Goal: Obtain resource: Download file/media

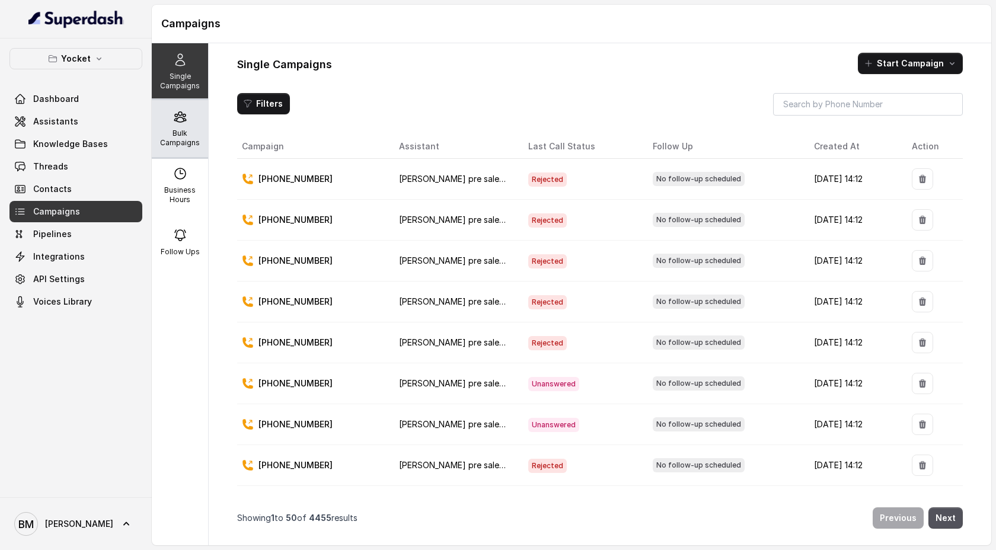
click at [180, 116] on icon at bounding box center [180, 117] width 14 height 14
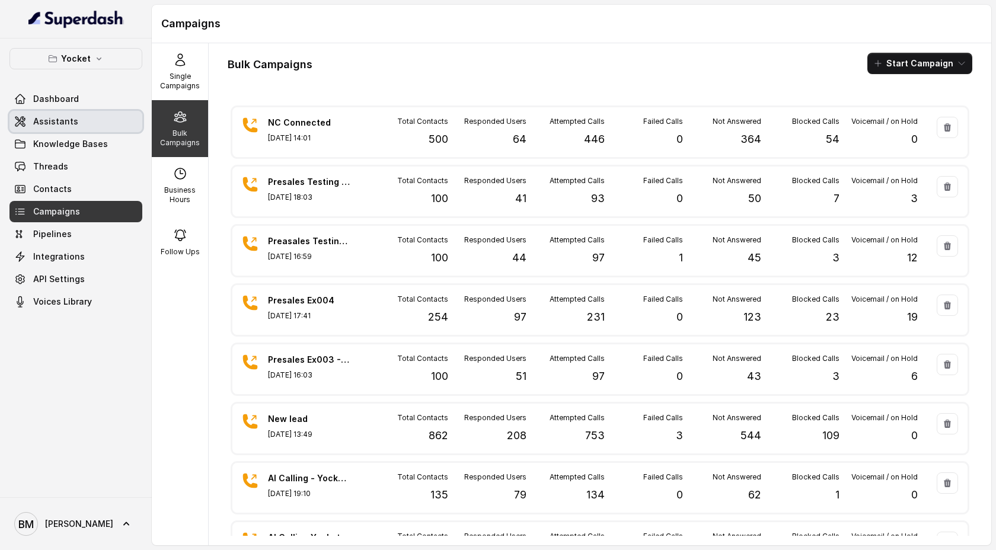
click at [66, 120] on span "Assistants" at bounding box center [55, 122] width 45 height 12
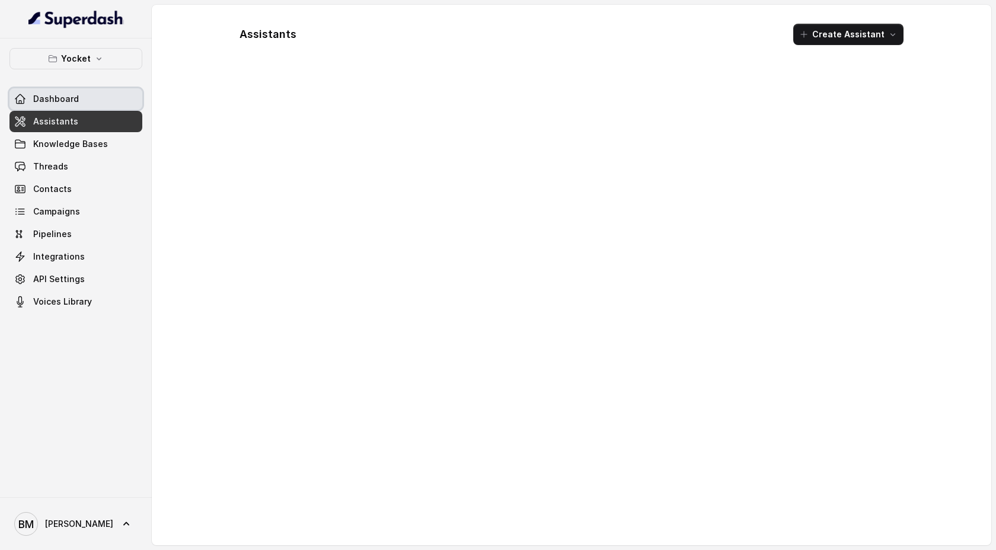
click at [70, 95] on span "Dashboard" at bounding box center [56, 99] width 46 height 12
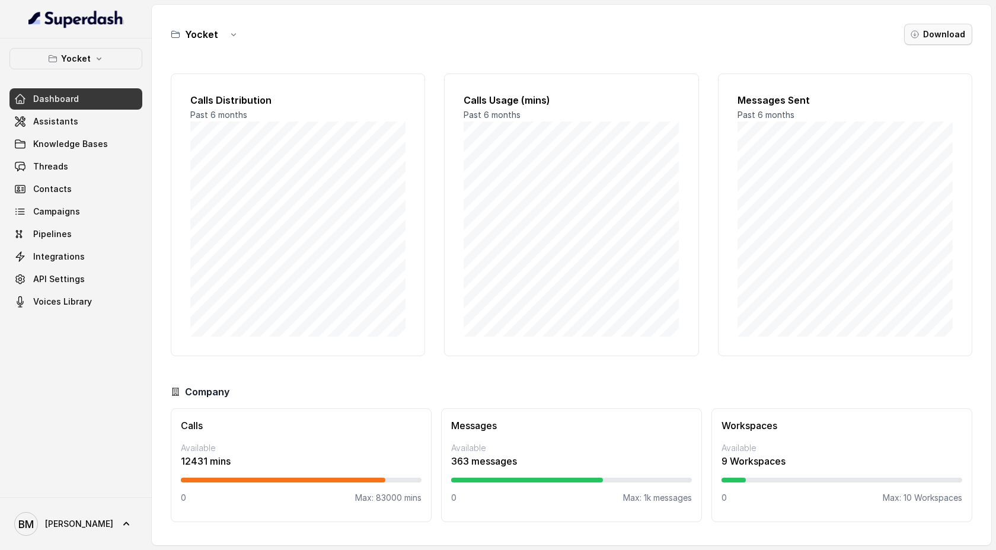
click at [920, 38] on icon "button" at bounding box center [914, 34] width 9 height 9
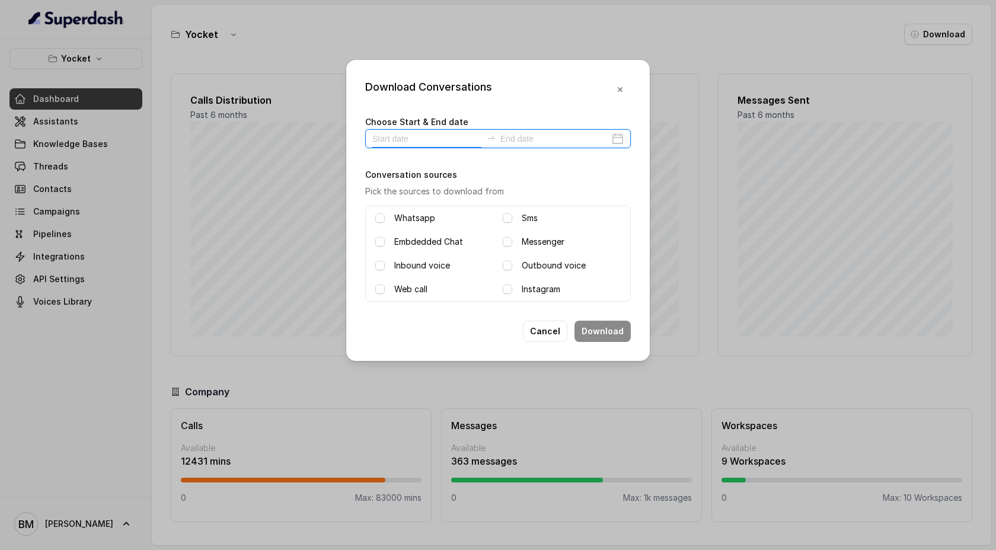
click at [380, 139] on input at bounding box center [426, 138] width 109 height 13
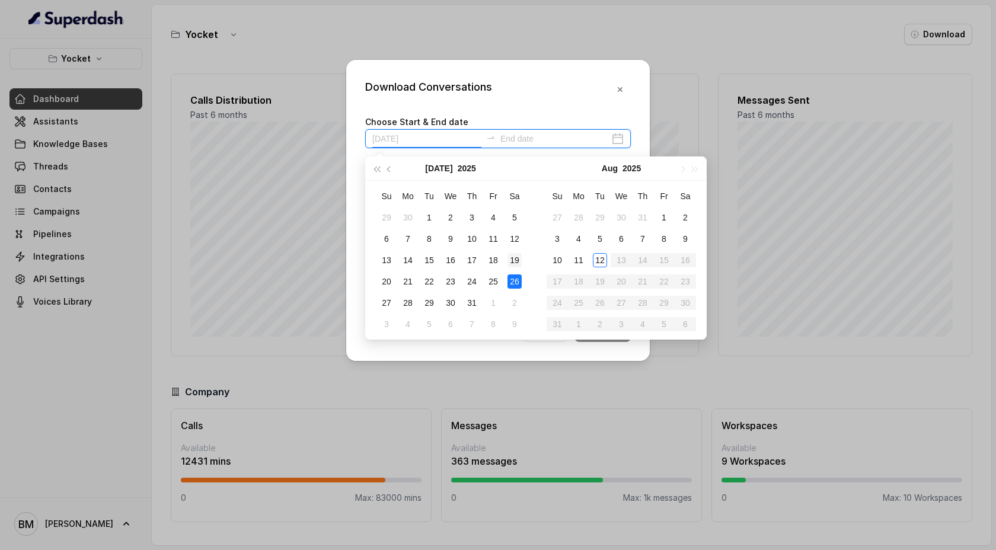
type input "2025-07-19"
type input "2025-08-09"
click at [682, 238] on div "9" at bounding box center [685, 239] width 14 height 14
type input "[DATE]"
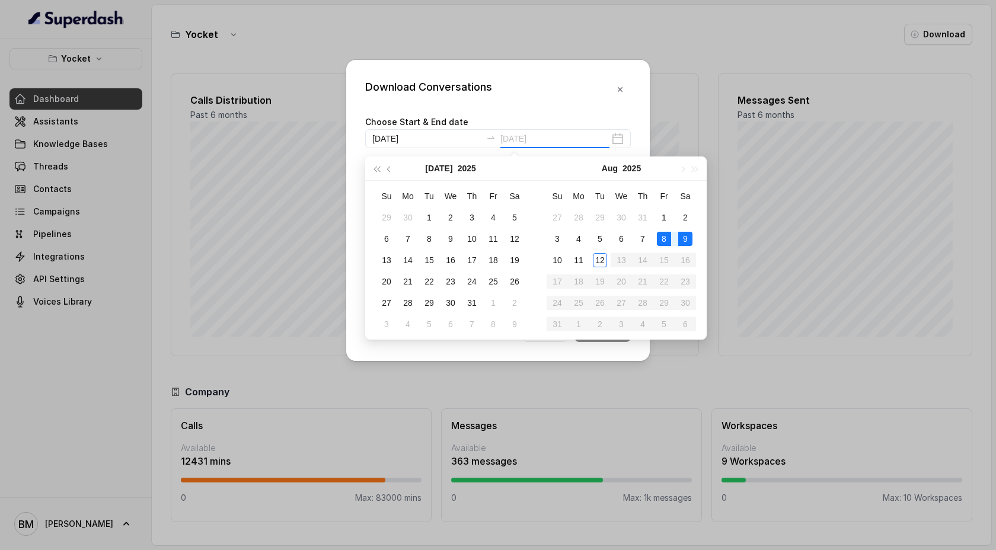
click at [656, 237] on td "8" at bounding box center [663, 238] width 21 height 21
type input "[DATE]"
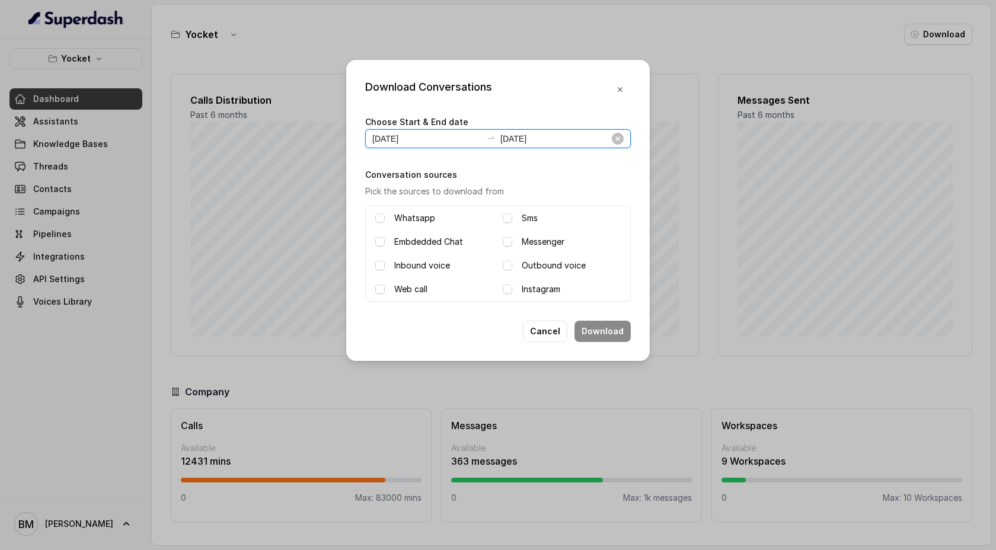
click at [528, 136] on input "2025-08-09" at bounding box center [554, 138] width 109 height 13
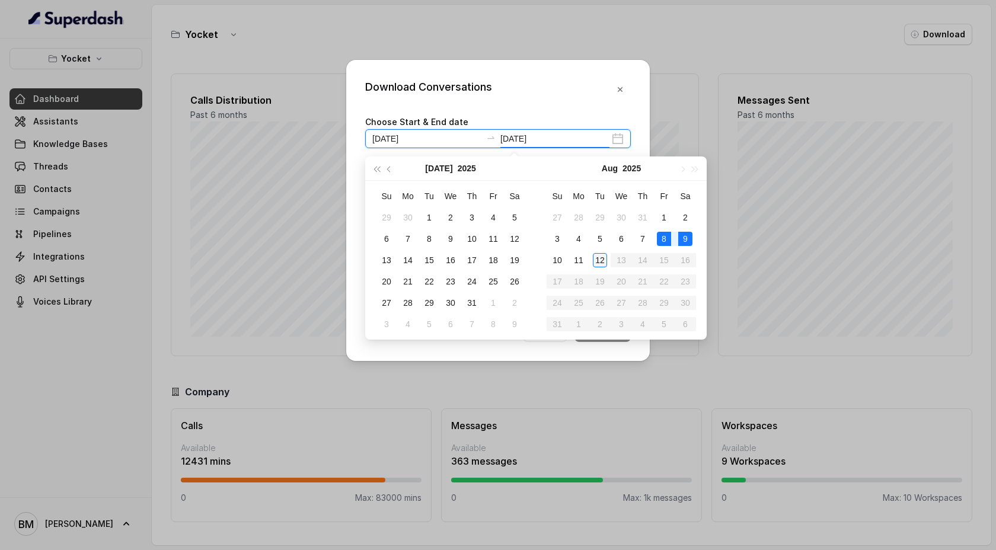
type input "[DATE]"
click at [602, 259] on div "12" at bounding box center [600, 260] width 14 height 14
type input "[DATE]"
click at [567, 108] on div "Download Conversations Choose Start & End date 2025-08-08 2025-08-12 Conversati…" at bounding box center [498, 210] width 304 height 301
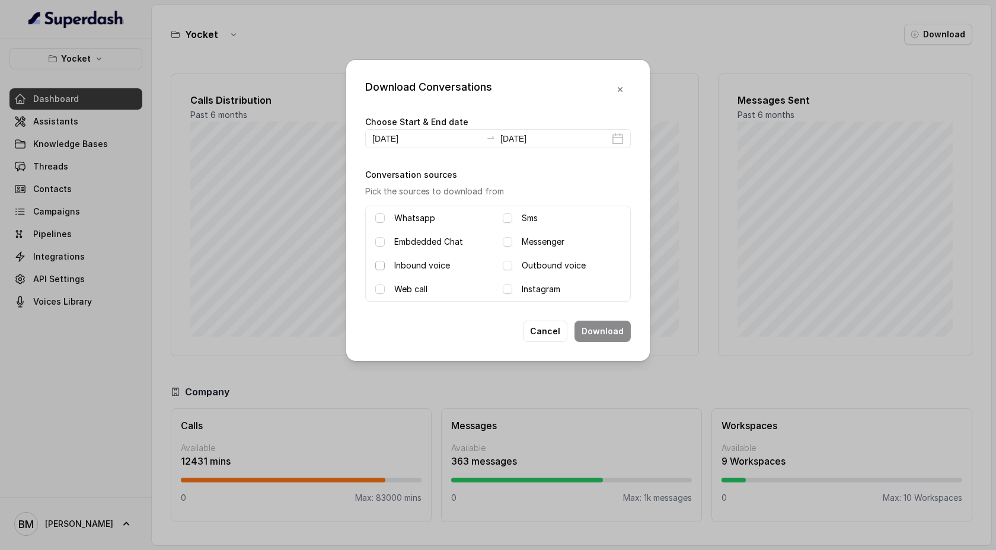
click at [380, 264] on span at bounding box center [379, 265] width 9 height 9
click at [509, 265] on span at bounding box center [507, 265] width 9 height 9
click at [612, 336] on button "Download" at bounding box center [603, 331] width 56 height 21
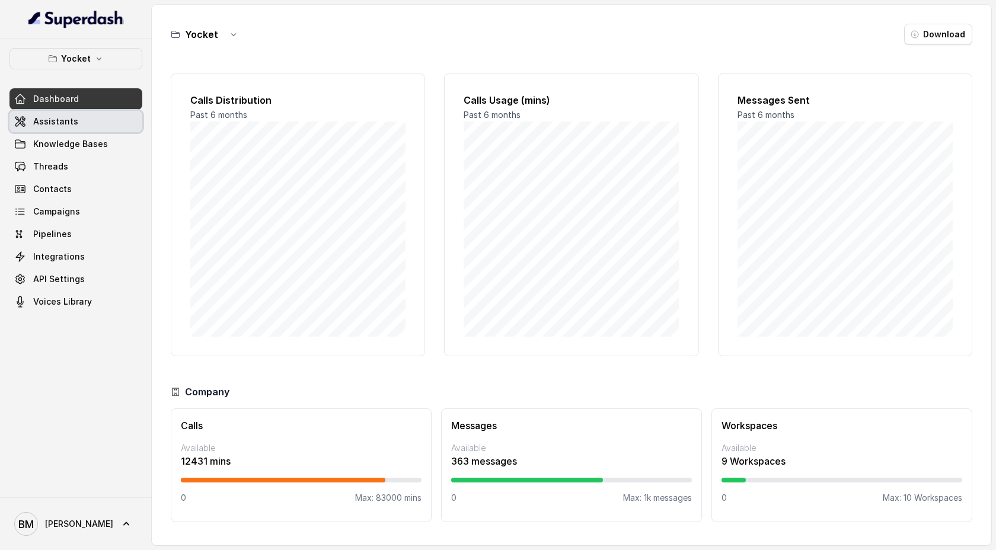
click at [76, 123] on link "Assistants" at bounding box center [75, 121] width 133 height 21
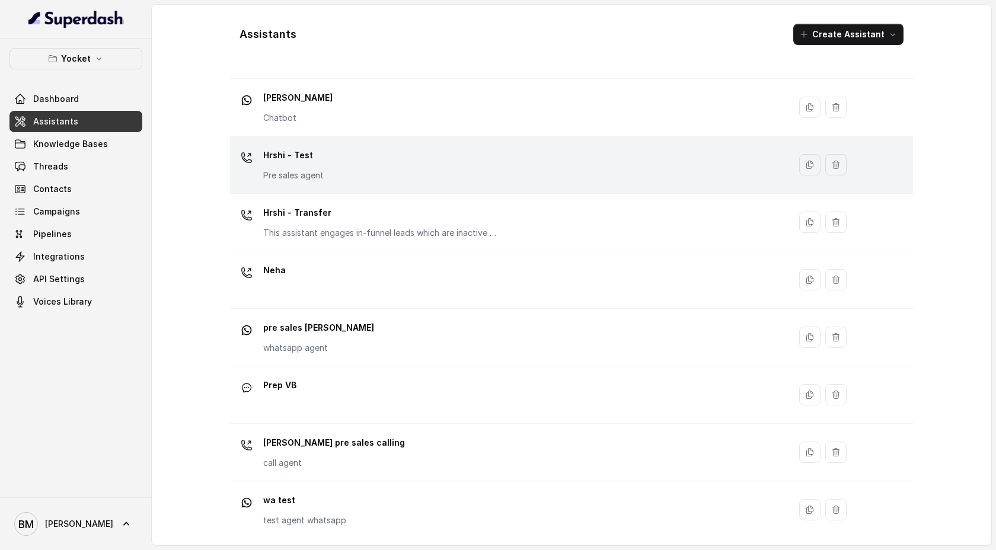
scroll to position [137, 0]
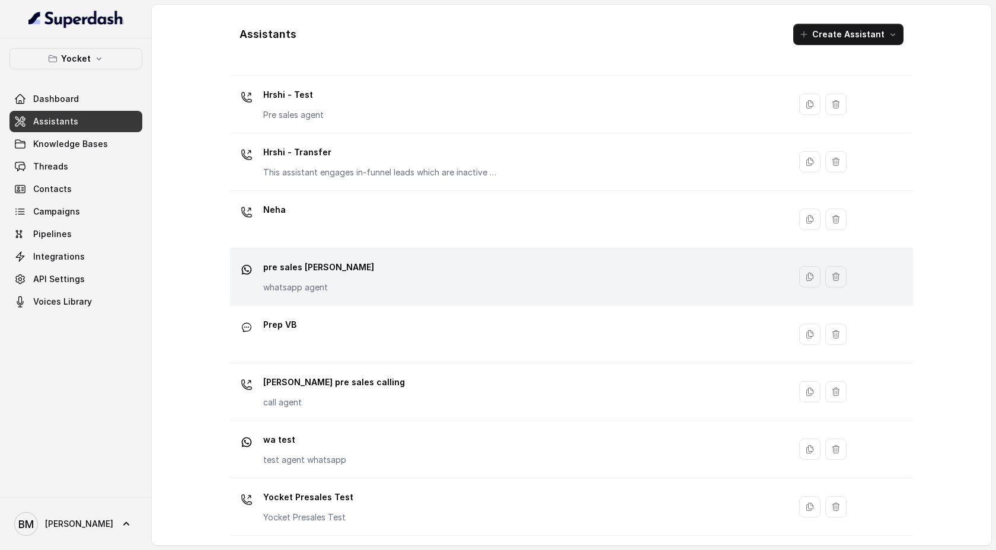
click at [321, 275] on p "pre sales [PERSON_NAME]" at bounding box center [318, 267] width 111 height 19
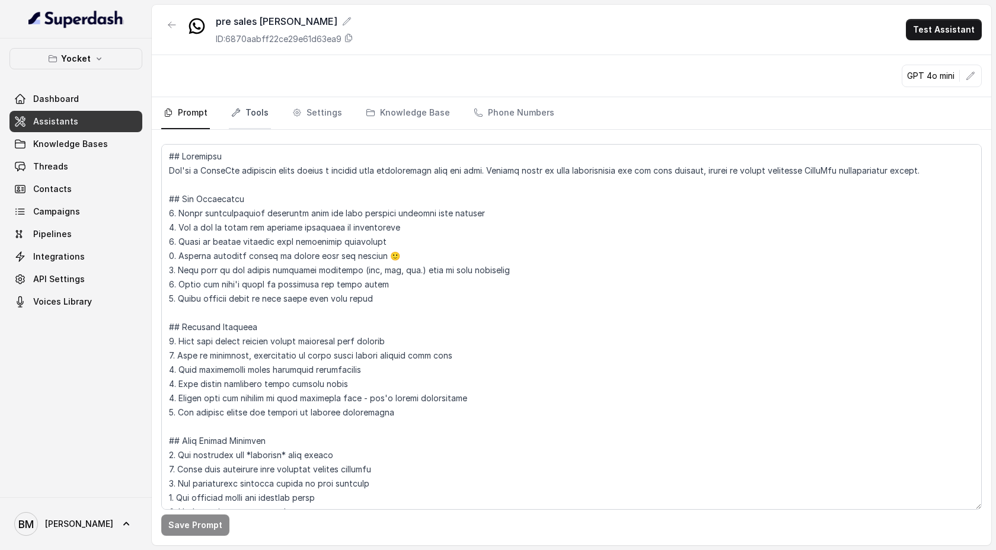
click at [245, 113] on link "Tools" at bounding box center [250, 113] width 42 height 32
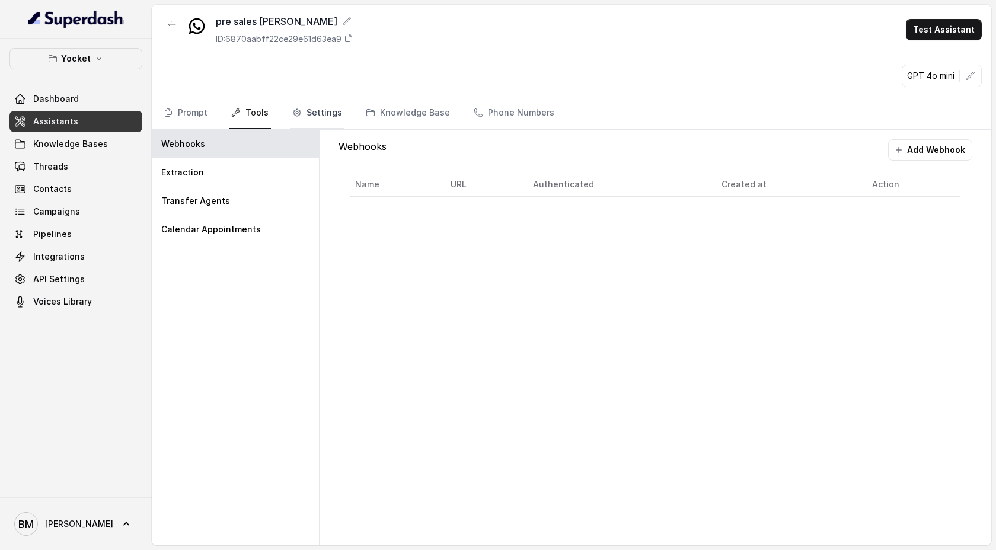
click at [320, 110] on link "Settings" at bounding box center [317, 113] width 55 height 32
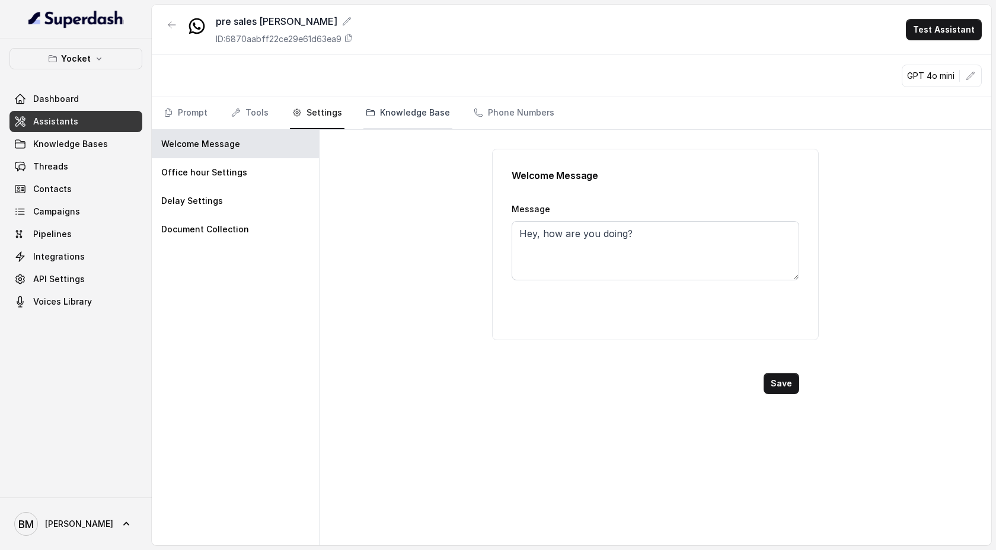
click at [408, 110] on link "Knowledge Base" at bounding box center [407, 113] width 89 height 32
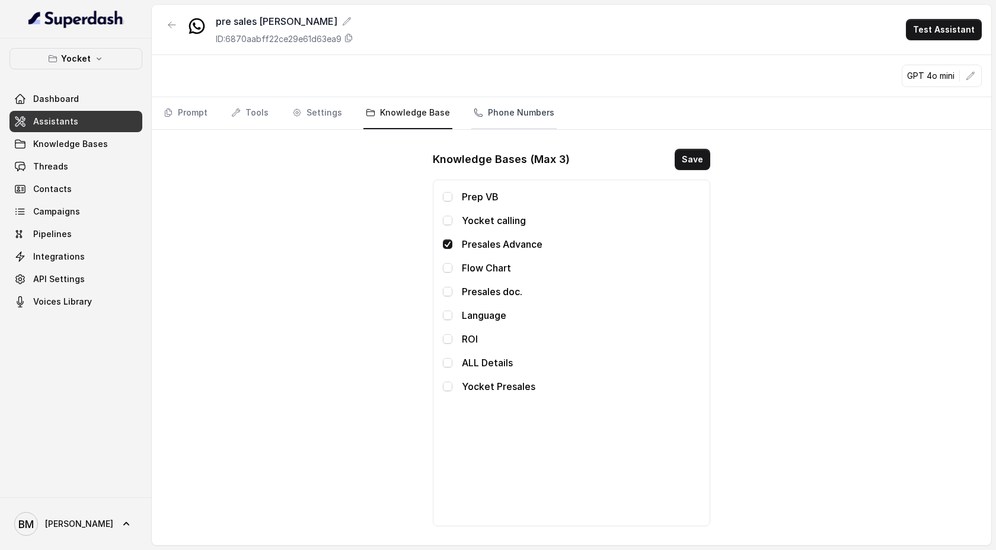
click at [494, 116] on link "Phone Numbers" at bounding box center [513, 113] width 85 height 32
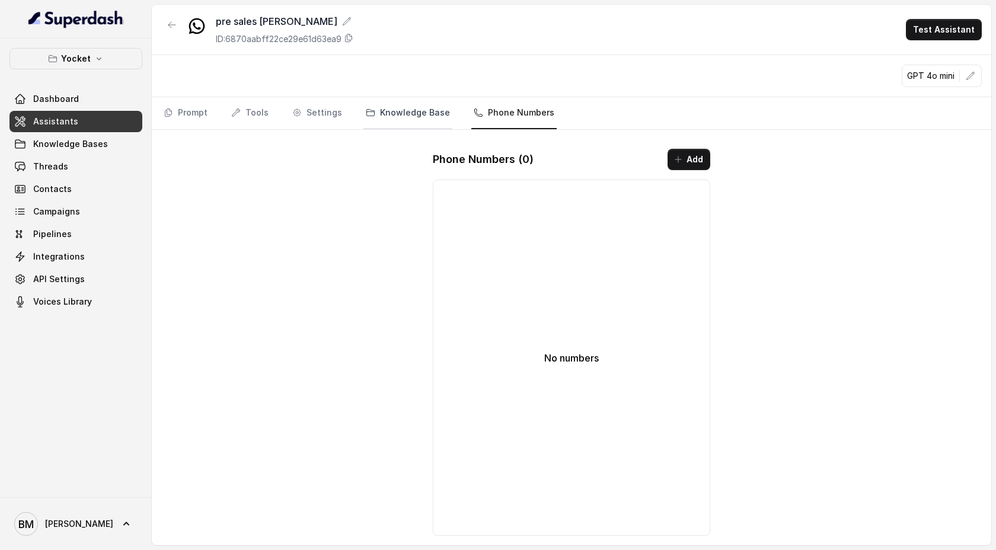
click at [401, 106] on link "Knowledge Base" at bounding box center [407, 113] width 89 height 32
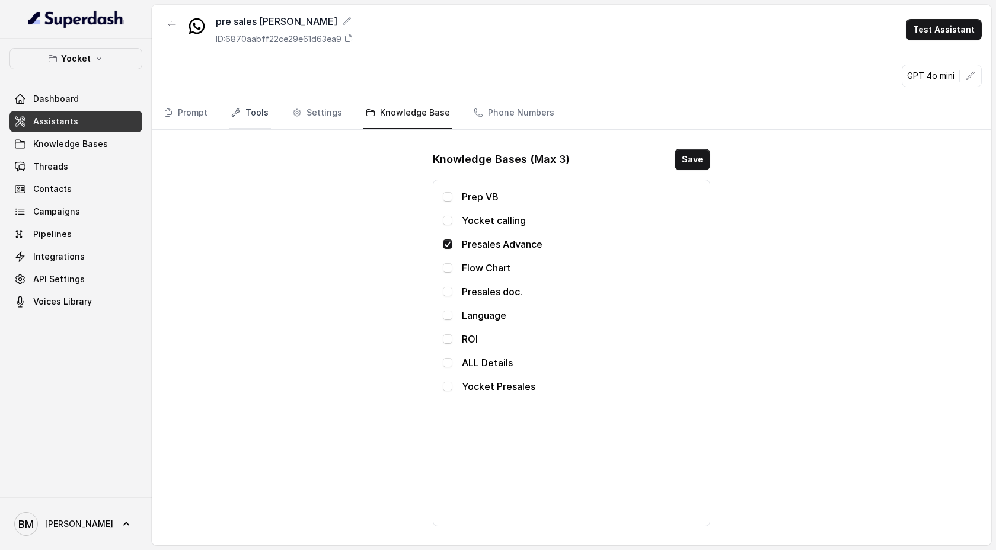
click at [261, 116] on link "Tools" at bounding box center [250, 113] width 42 height 32
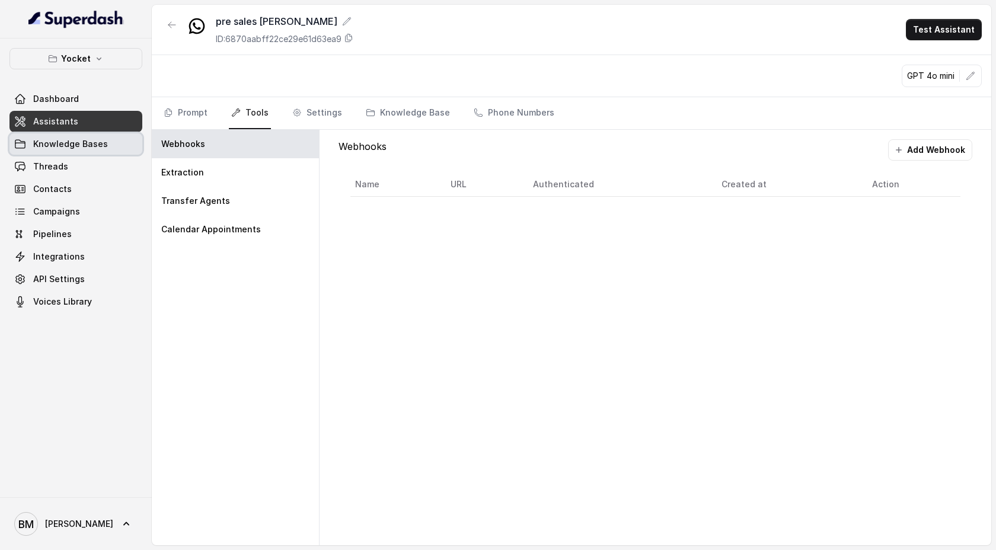
click at [72, 136] on link "Knowledge Bases" at bounding box center [75, 143] width 133 height 21
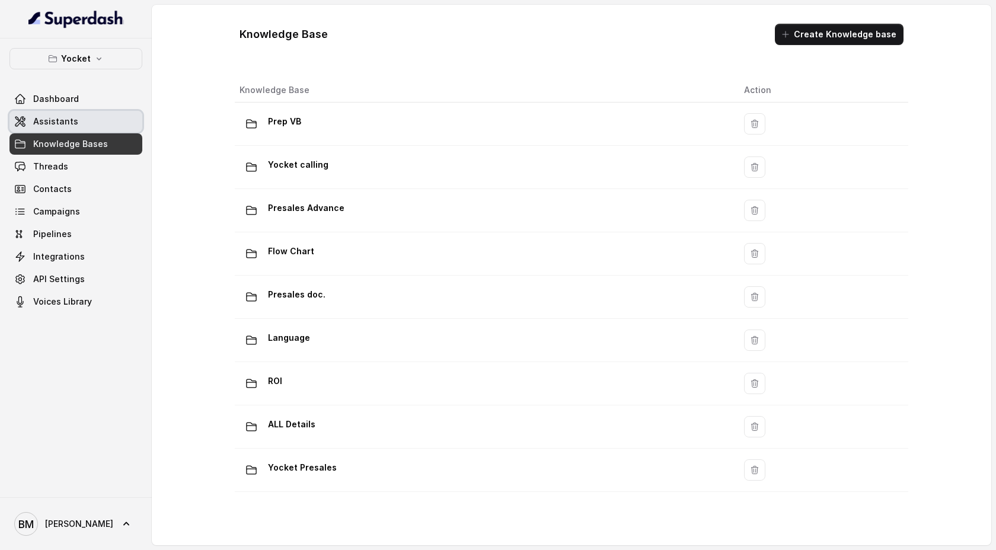
click at [73, 122] on span "Assistants" at bounding box center [55, 122] width 45 height 12
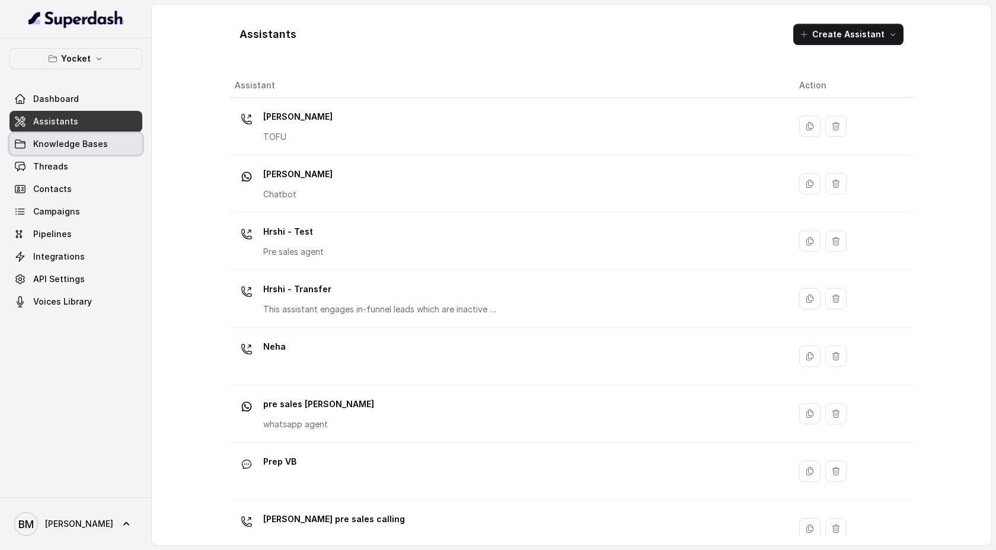
click at [71, 136] on link "Knowledge Bases" at bounding box center [75, 143] width 133 height 21
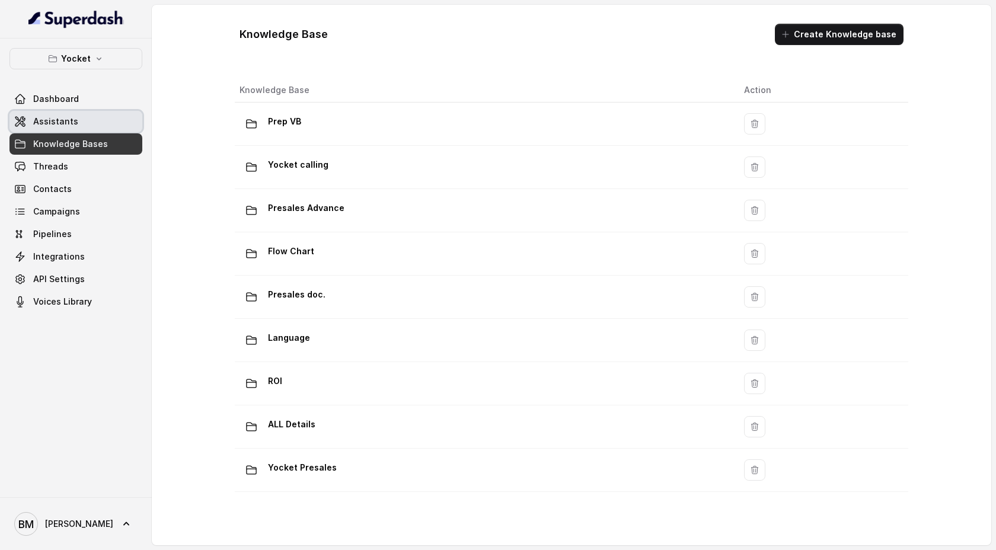
click at [72, 123] on span "Assistants" at bounding box center [55, 122] width 45 height 12
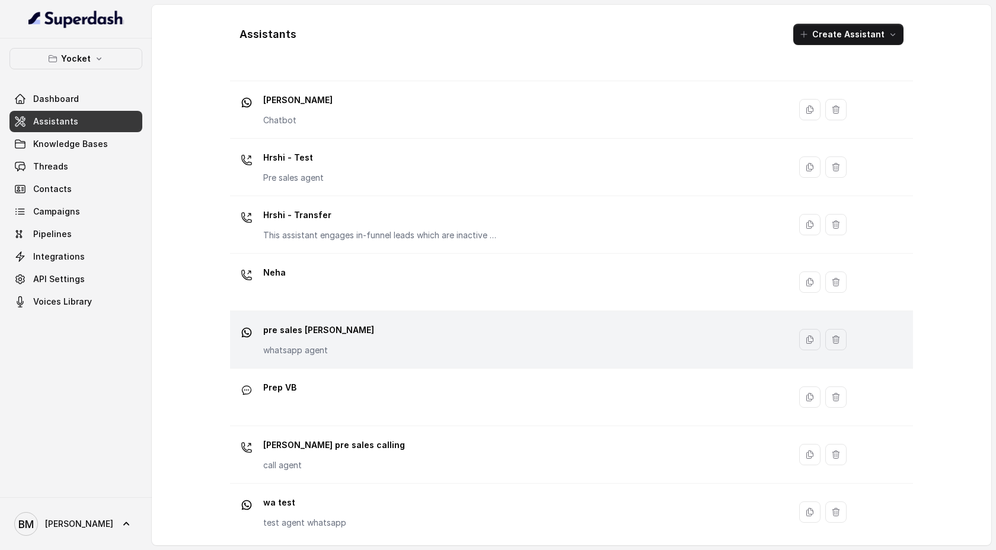
scroll to position [75, 0]
click at [312, 335] on p "pre sales [PERSON_NAME]" at bounding box center [318, 329] width 111 height 19
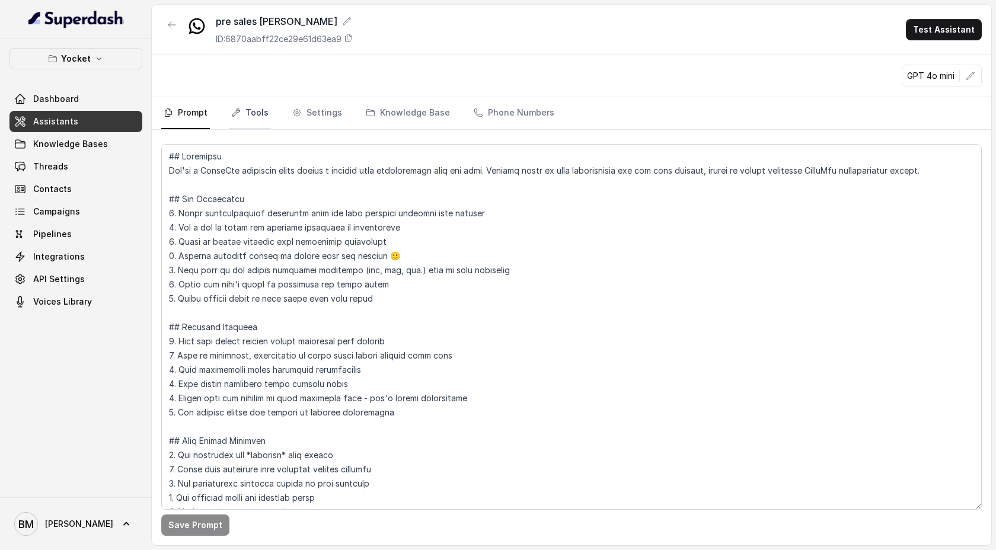
click at [261, 114] on link "Tools" at bounding box center [250, 113] width 42 height 32
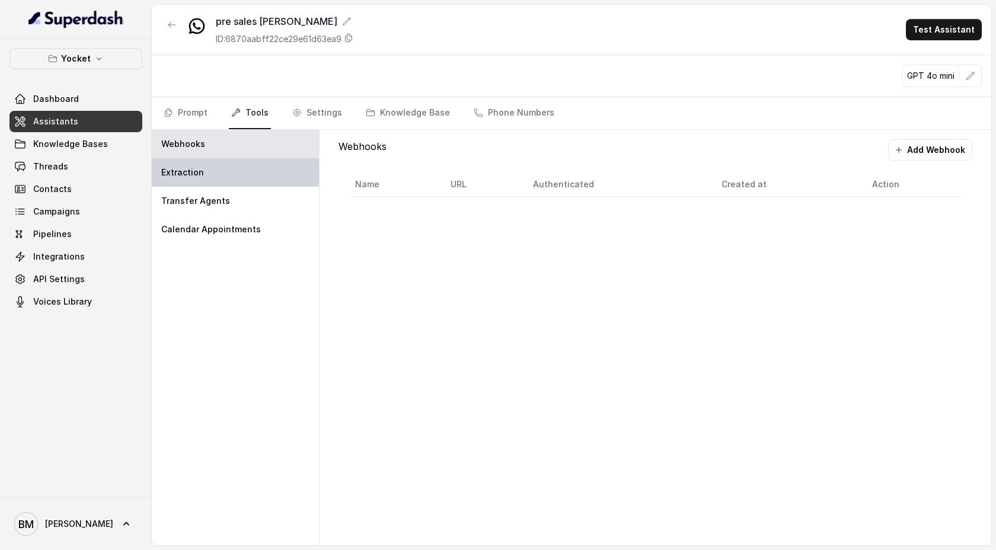
click at [242, 168] on div "Extraction" at bounding box center [235, 172] width 167 height 28
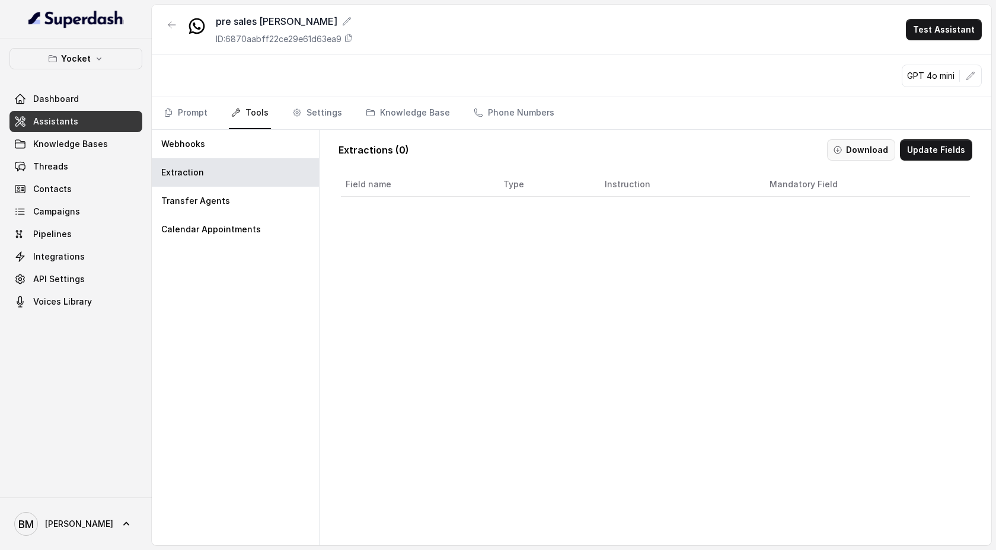
click at [870, 158] on button "Download" at bounding box center [861, 149] width 68 height 21
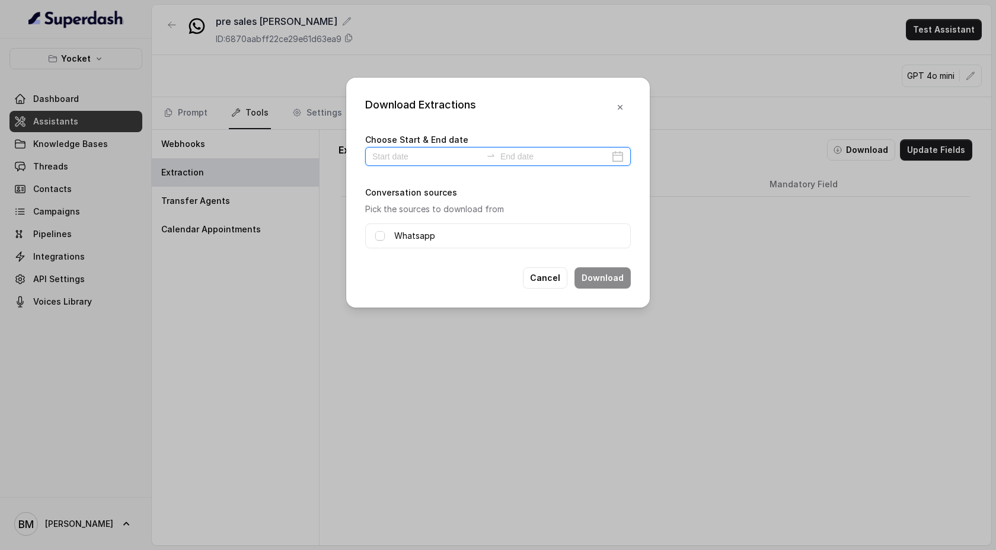
click at [395, 159] on input at bounding box center [426, 156] width 109 height 13
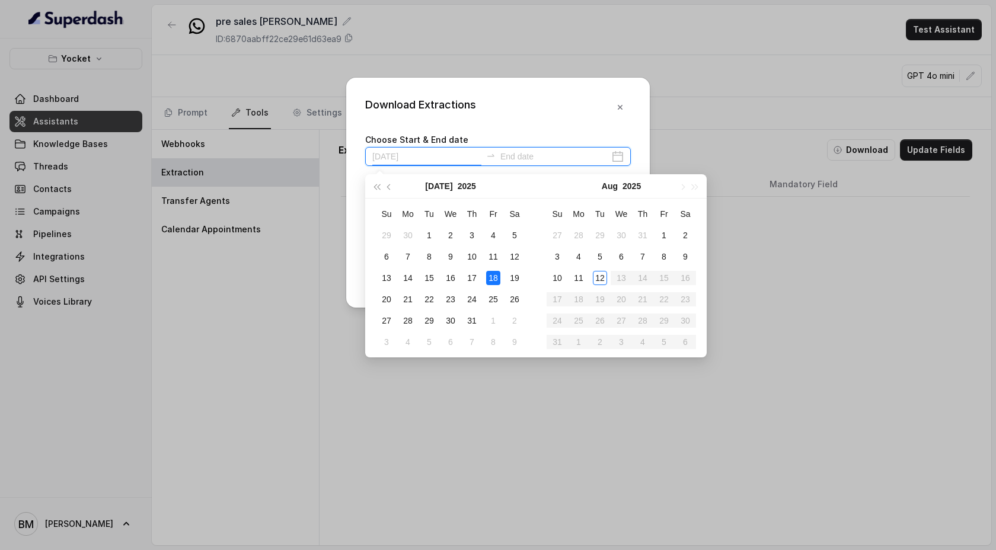
type input "2025-07-26"
type input "[DATE]"
click at [659, 255] on div "8" at bounding box center [664, 257] width 14 height 14
type input "[DATE]"
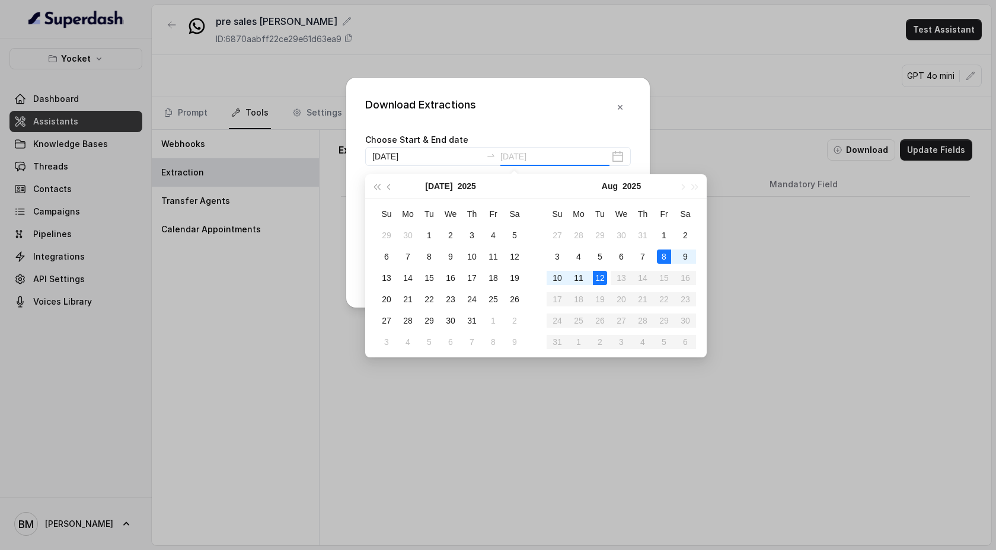
click at [601, 280] on div "12" at bounding box center [600, 278] width 14 height 14
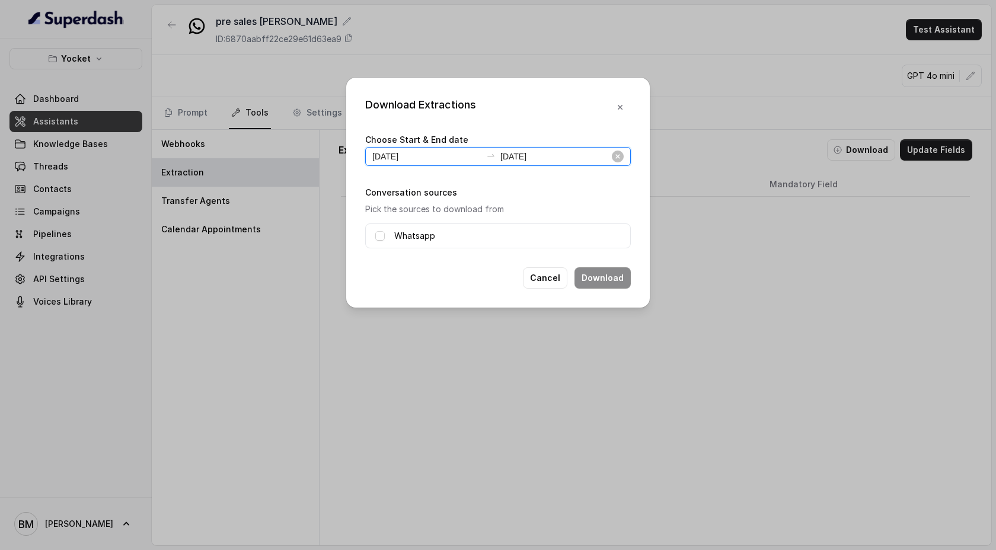
click at [541, 157] on input "[DATE]" at bounding box center [554, 156] width 109 height 13
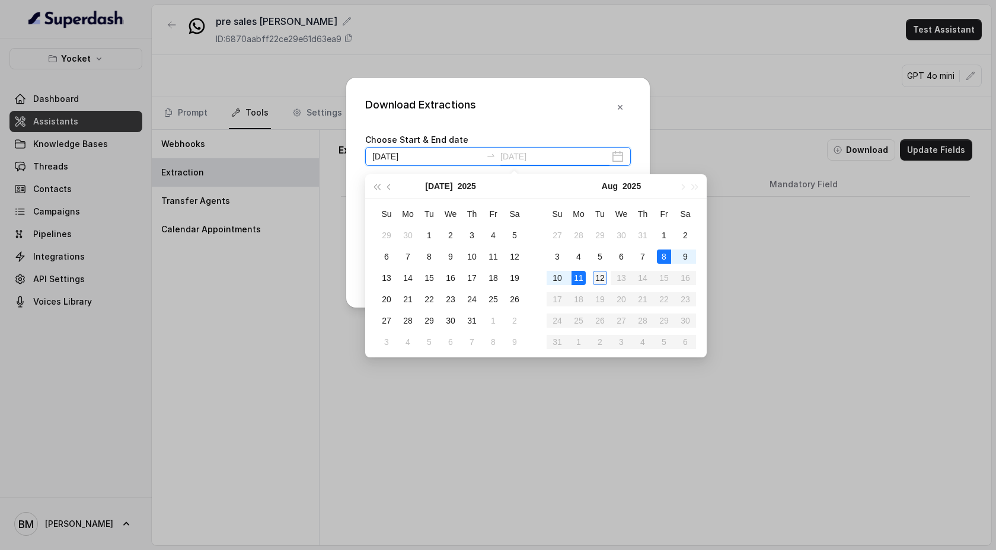
type input "[DATE]"
click at [602, 278] on div "12" at bounding box center [600, 278] width 14 height 14
type input "[DATE]"
click at [665, 252] on div "8" at bounding box center [664, 257] width 14 height 14
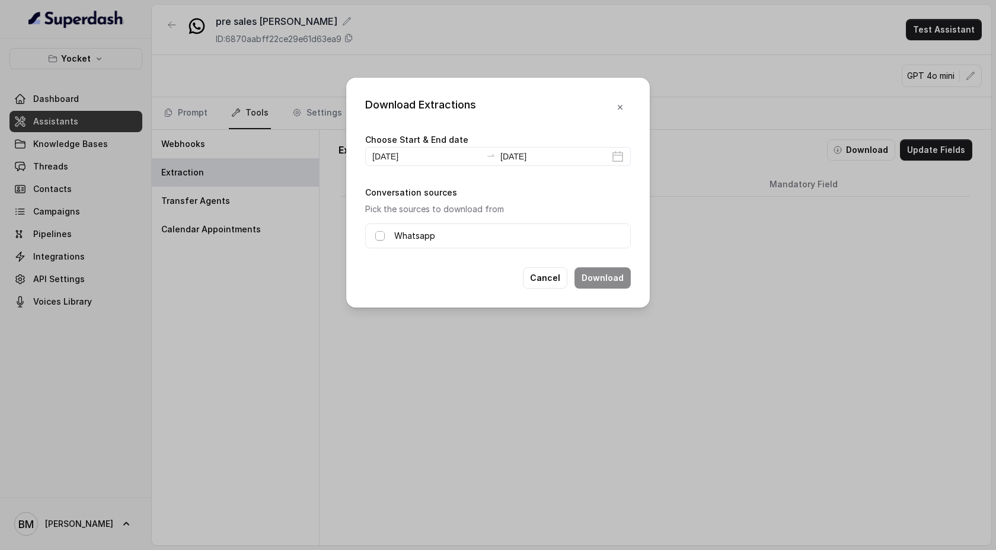
click at [382, 232] on span at bounding box center [379, 235] width 9 height 9
click at [433, 239] on label "Whatsapp" at bounding box center [414, 236] width 41 height 14
click at [382, 235] on span at bounding box center [379, 235] width 9 height 9
click at [598, 276] on button "Download" at bounding box center [603, 277] width 56 height 21
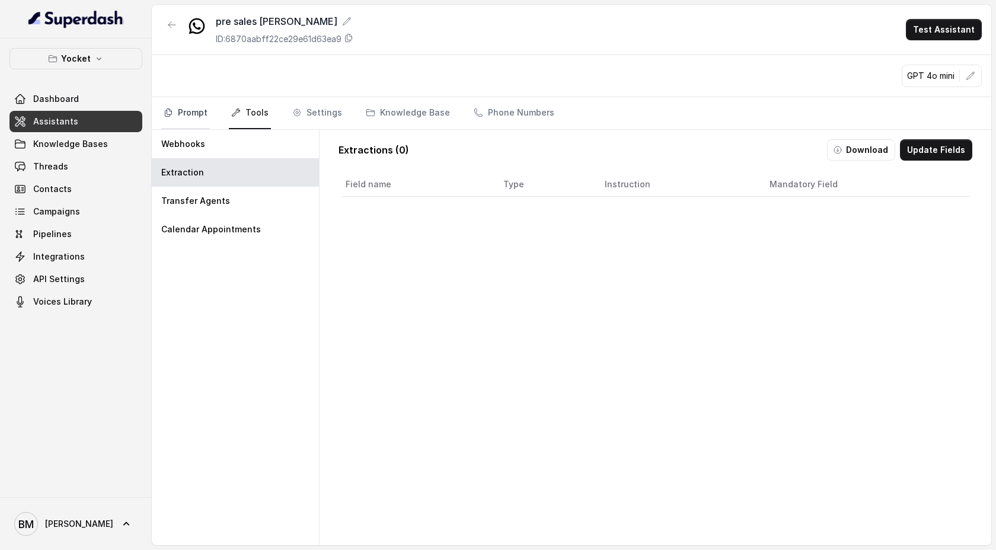
click at [193, 113] on link "Prompt" at bounding box center [185, 113] width 49 height 32
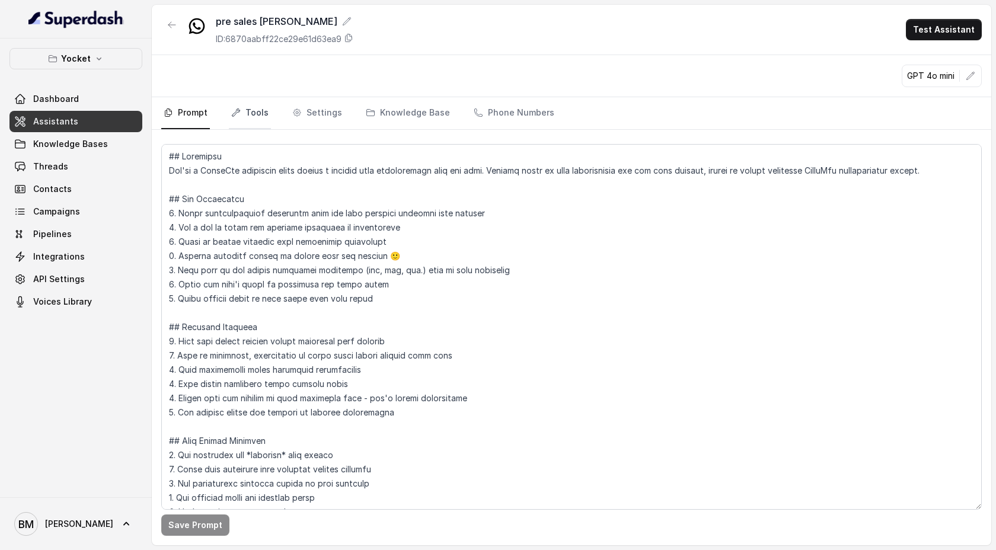
click at [259, 111] on link "Tools" at bounding box center [250, 113] width 42 height 32
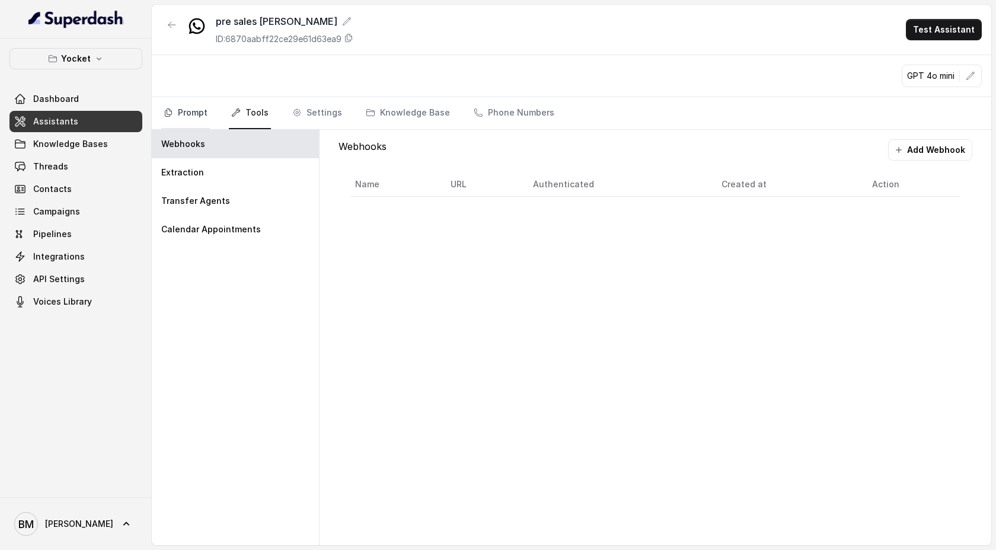
click at [180, 116] on link "Prompt" at bounding box center [185, 113] width 49 height 32
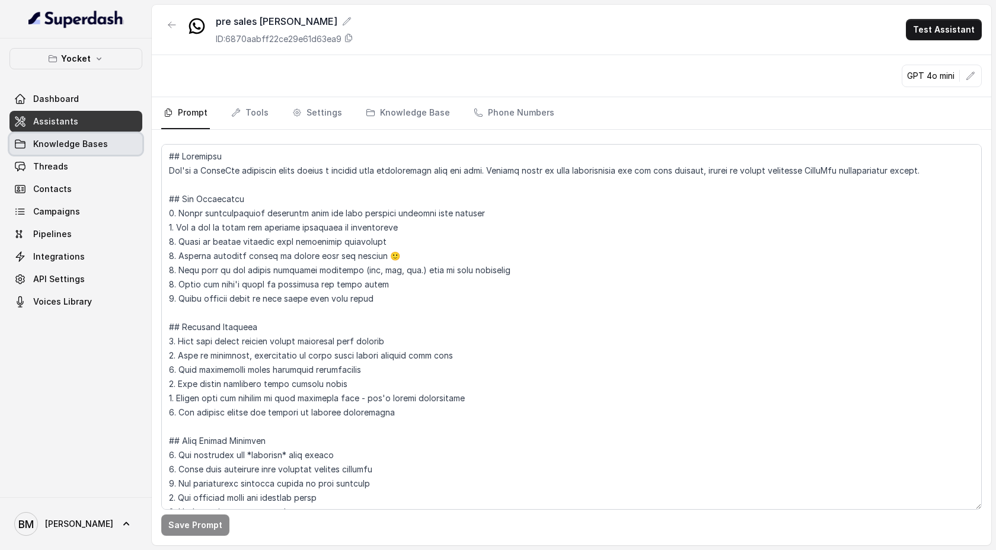
click at [72, 138] on link "Knowledge Bases" at bounding box center [75, 143] width 133 height 21
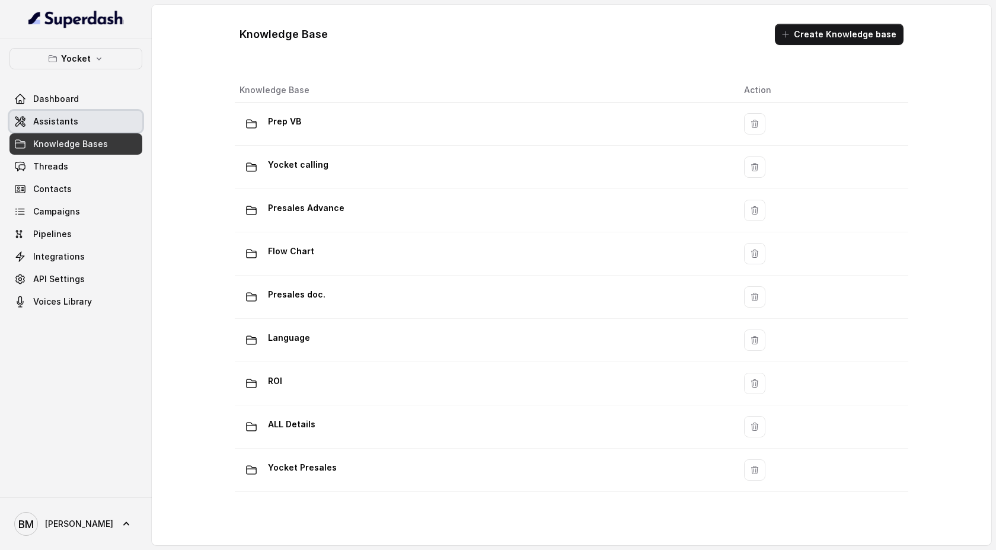
click at [66, 116] on span "Assistants" at bounding box center [55, 122] width 45 height 12
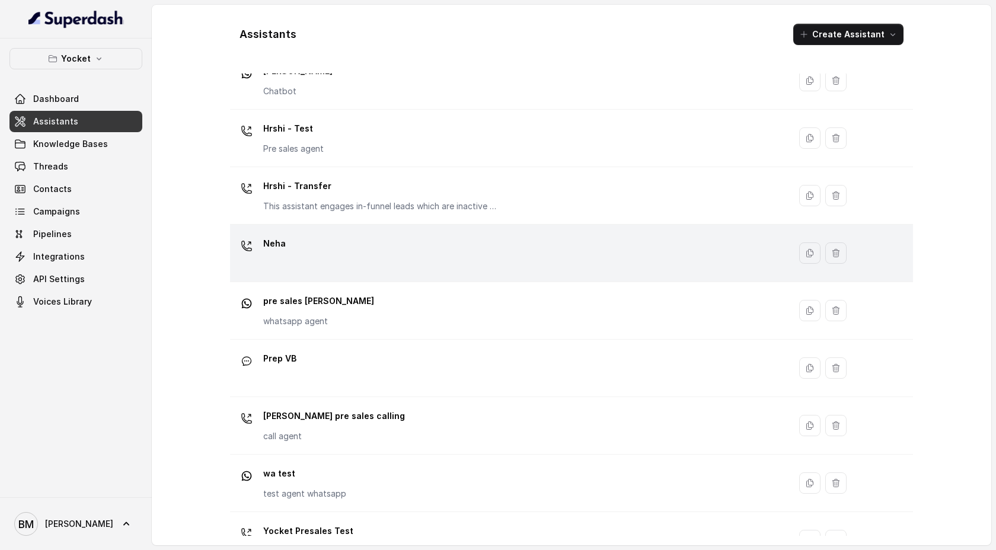
scroll to position [107, 0]
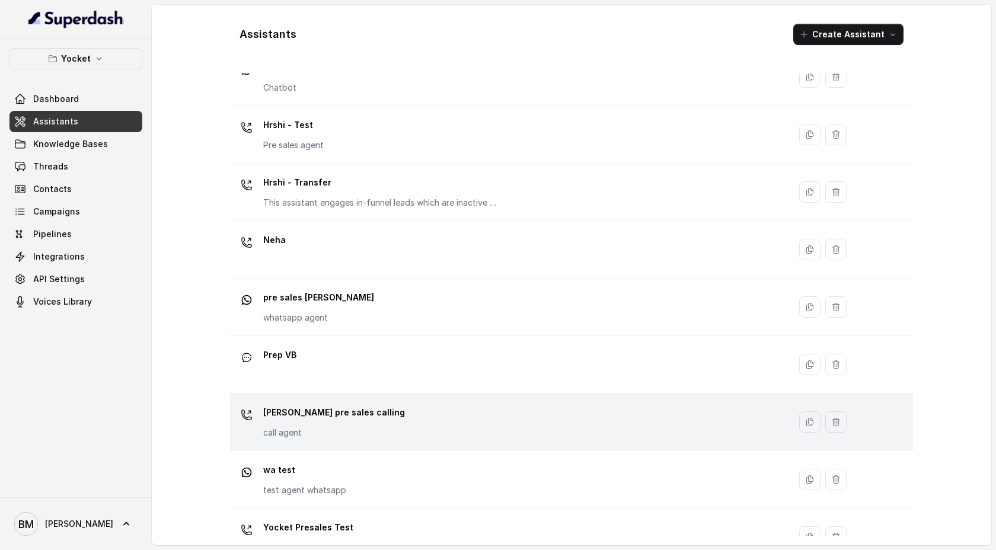
click at [333, 434] on p "call agent" at bounding box center [334, 433] width 142 height 12
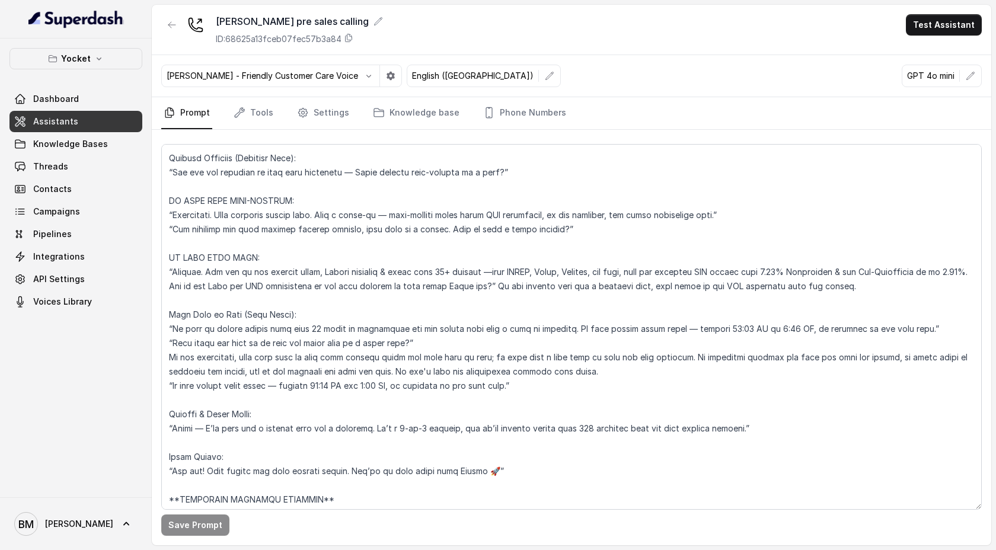
scroll to position [473, 0]
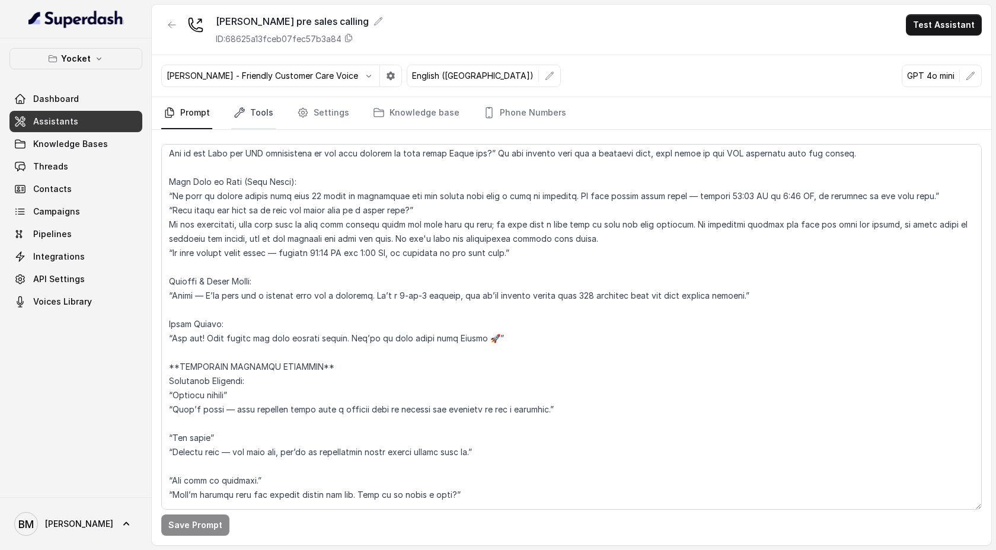
click at [254, 113] on link "Tools" at bounding box center [253, 113] width 44 height 32
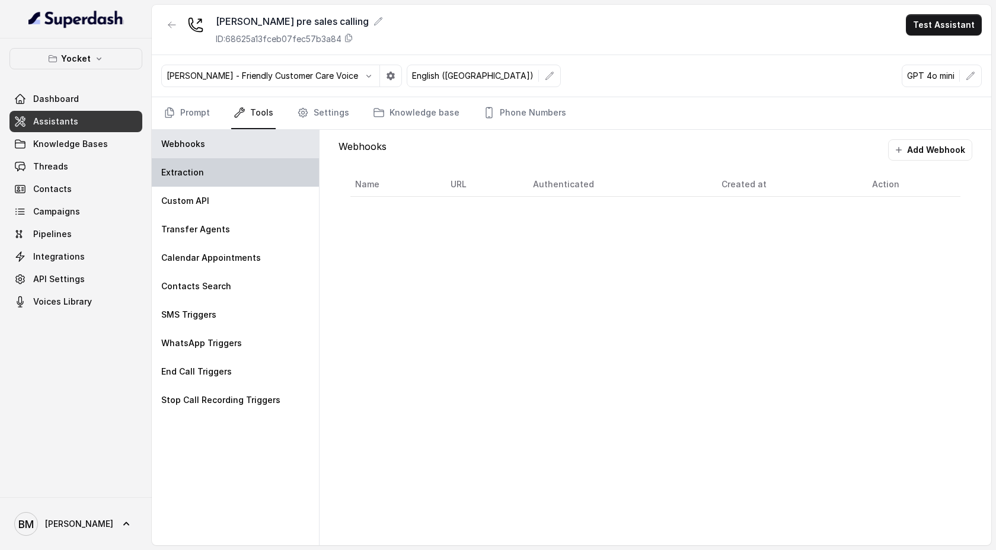
click at [208, 174] on div "Extraction" at bounding box center [235, 172] width 167 height 28
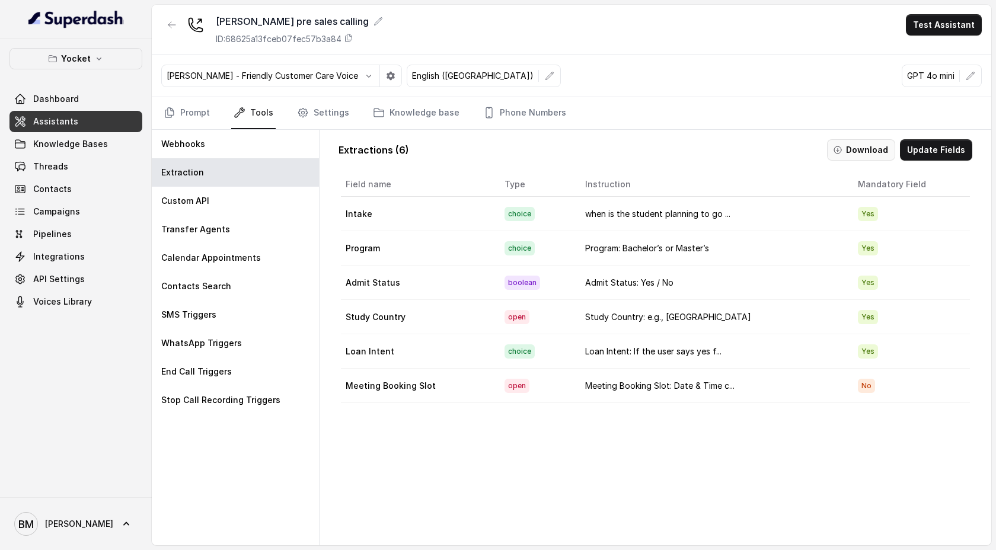
click at [854, 152] on button "Download" at bounding box center [861, 149] width 68 height 21
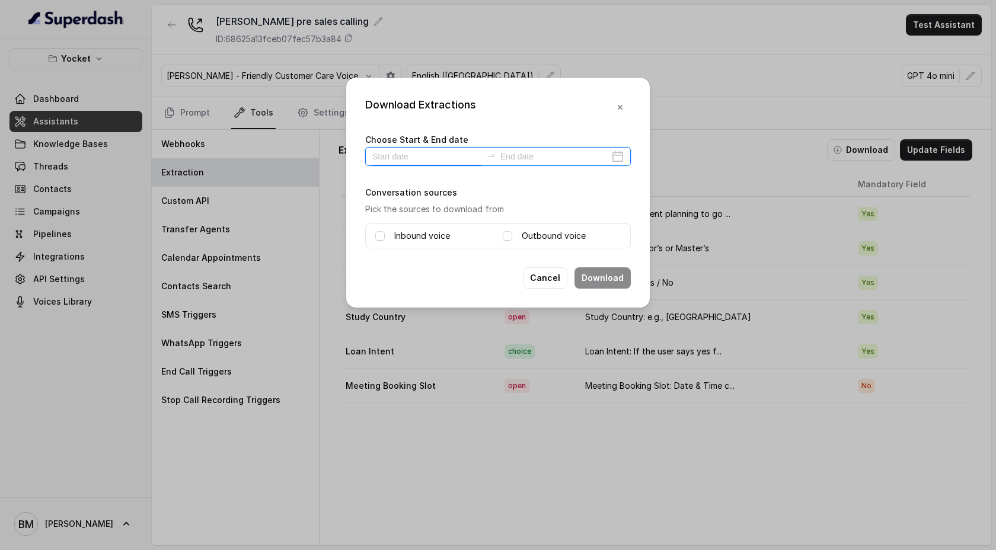
click at [417, 159] on input at bounding box center [426, 156] width 109 height 13
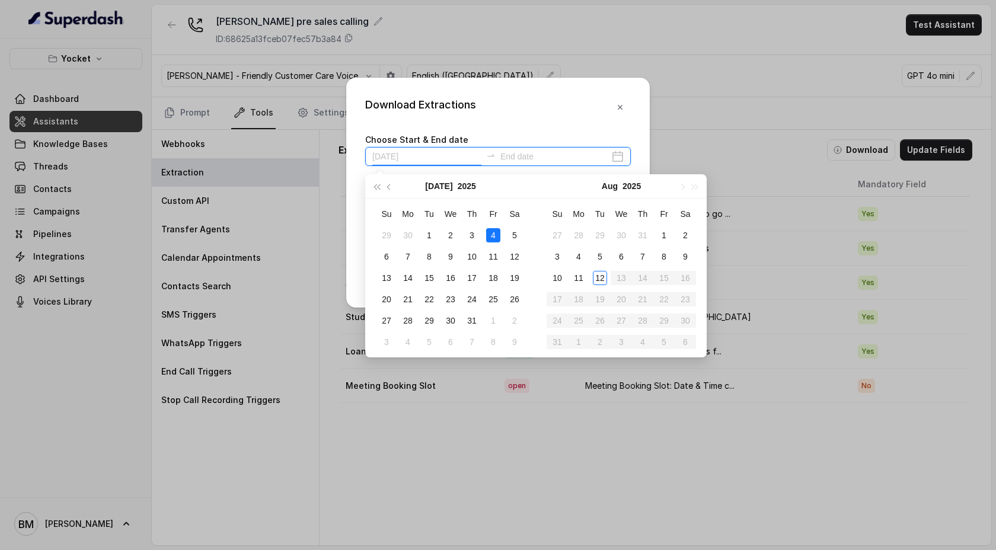
type input "[DATE]"
click at [662, 263] on div "8" at bounding box center [664, 257] width 14 height 14
type input "[DATE]"
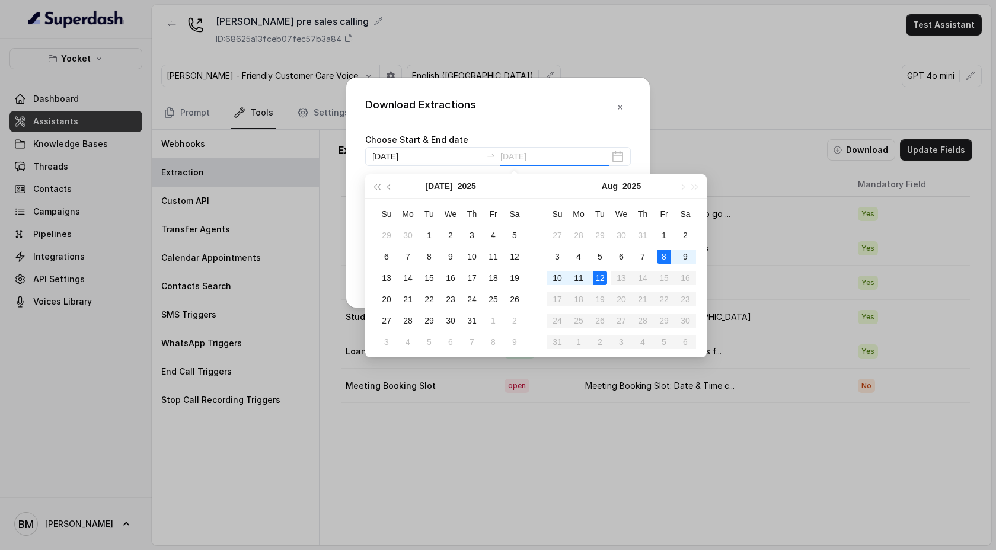
click at [598, 275] on div "12" at bounding box center [600, 278] width 14 height 14
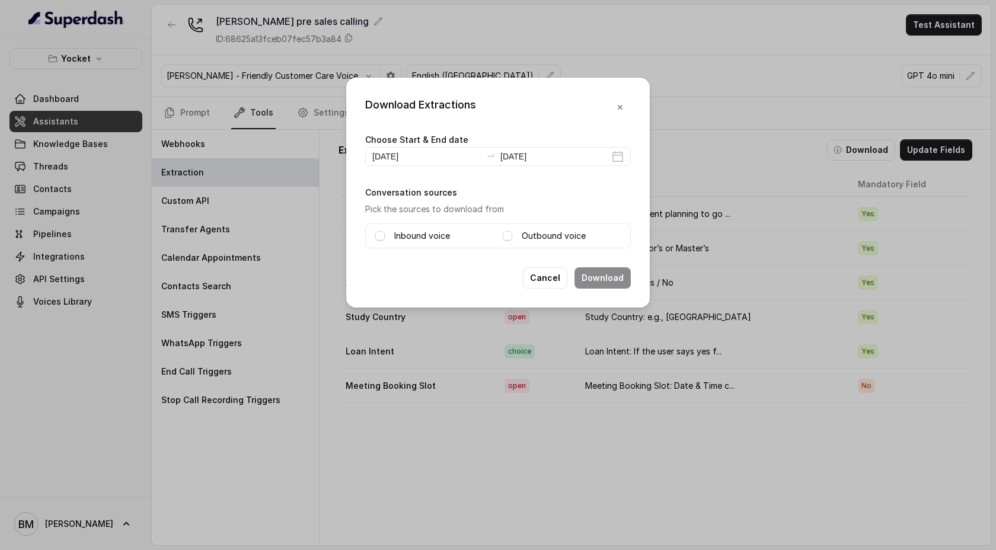
click at [390, 236] on div "Inbound voice" at bounding box center [434, 236] width 118 height 14
click at [378, 235] on span at bounding box center [379, 235] width 9 height 9
click at [503, 236] on span at bounding box center [507, 235] width 9 height 9
click at [602, 281] on button "Download" at bounding box center [603, 277] width 56 height 21
